Goal: Check status: Check status

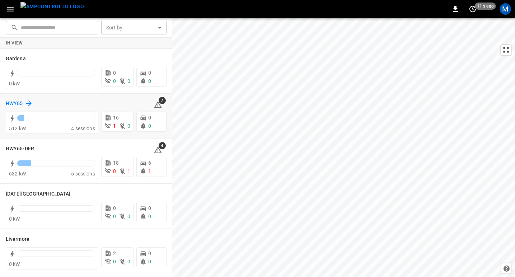
click at [18, 101] on h6 "HWY65" at bounding box center [14, 104] width 17 height 8
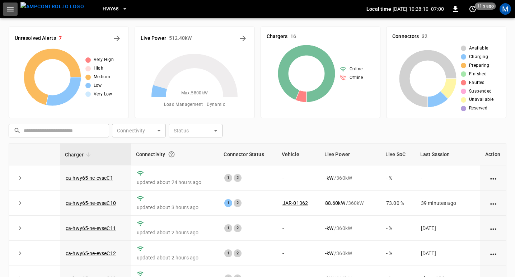
click at [11, 11] on icon "button" at bounding box center [10, 9] width 9 height 9
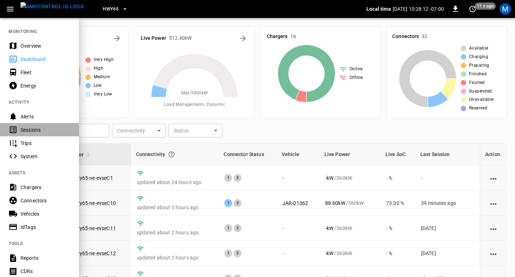
click at [36, 128] on div "Sessions" at bounding box center [45, 129] width 50 height 7
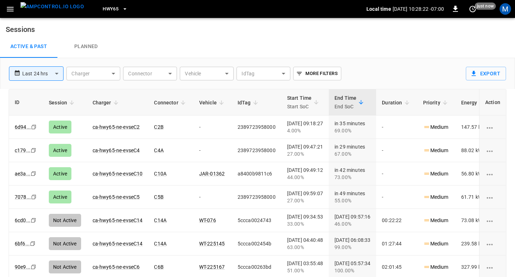
click at [34, 127] on icon "copy" at bounding box center [34, 127] width 4 height 4
click at [33, 126] on icon "copy" at bounding box center [34, 127] width 4 height 4
click at [23, 127] on link "6d94 ..." at bounding box center [22, 127] width 19 height 9
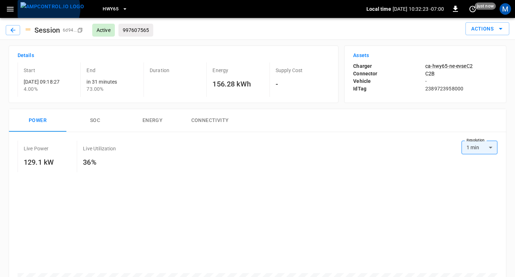
click at [48, 9] on img "menu" at bounding box center [52, 6] width 64 height 9
click at [12, 30] on icon "button" at bounding box center [12, 30] width 7 height 7
